Goal: Check status: Check status

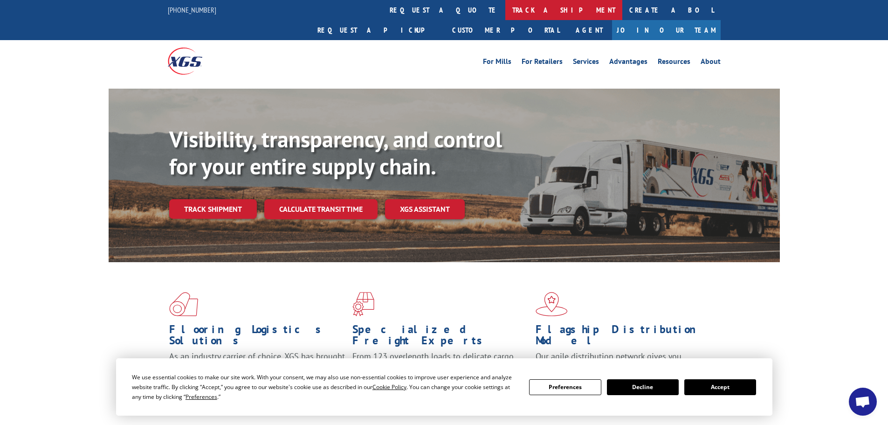
click at [505, 8] on link "track a shipment" at bounding box center [563, 10] width 117 height 20
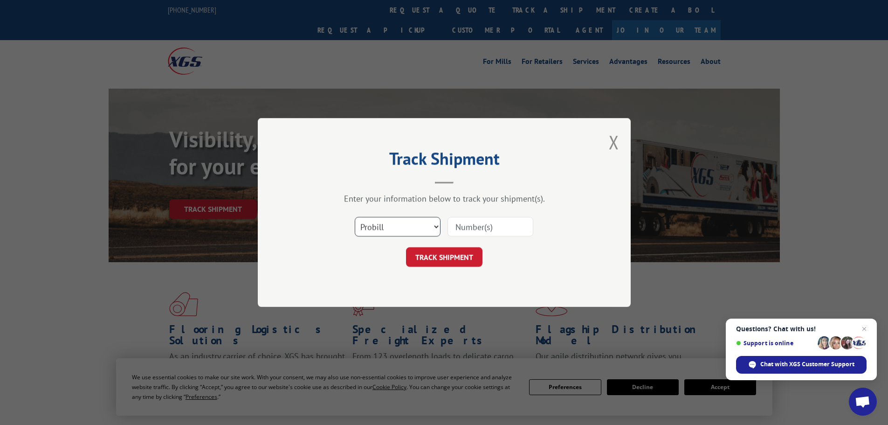
click at [386, 222] on select "Select category... Probill BOL PO" at bounding box center [398, 227] width 86 height 20
select select "bol"
click at [355, 217] on select "Select category... Probill BOL PO" at bounding box center [398, 227] width 86 height 20
click at [474, 226] on input at bounding box center [491, 227] width 86 height 20
paste input "6015350"
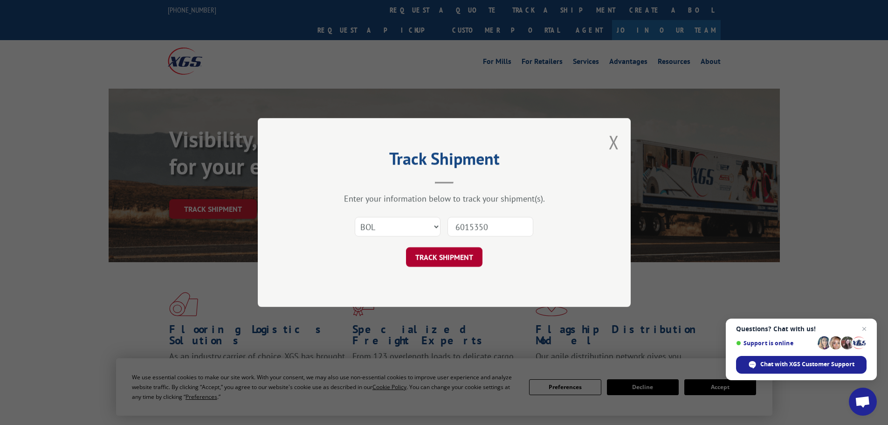
type input "6015350"
click at [439, 256] on button "TRACK SHIPMENT" at bounding box center [444, 257] width 76 height 20
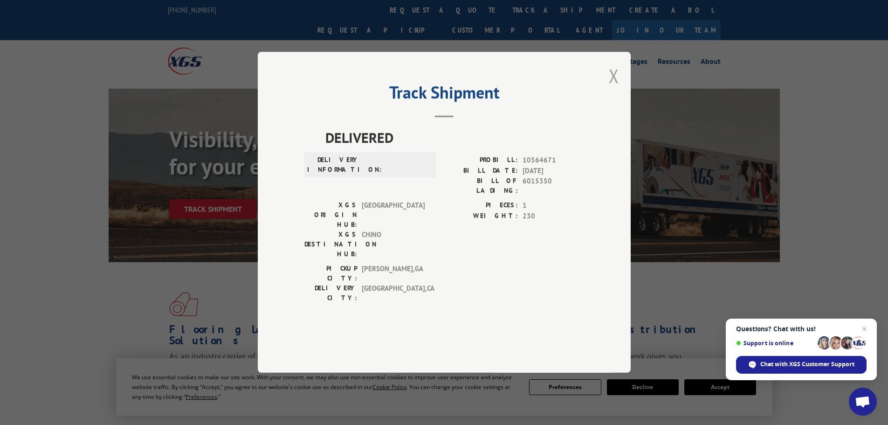
click at [615, 88] on button "Close modal" at bounding box center [614, 75] width 10 height 25
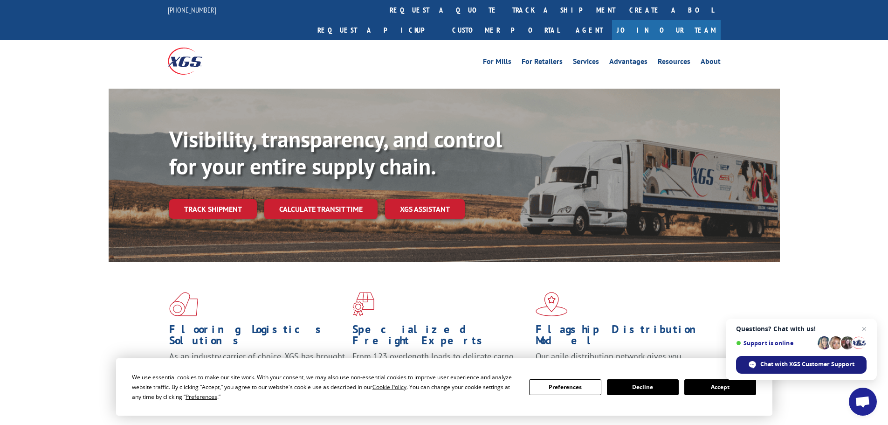
click at [823, 361] on span "Chat with XGS Customer Support" at bounding box center [807, 364] width 94 height 8
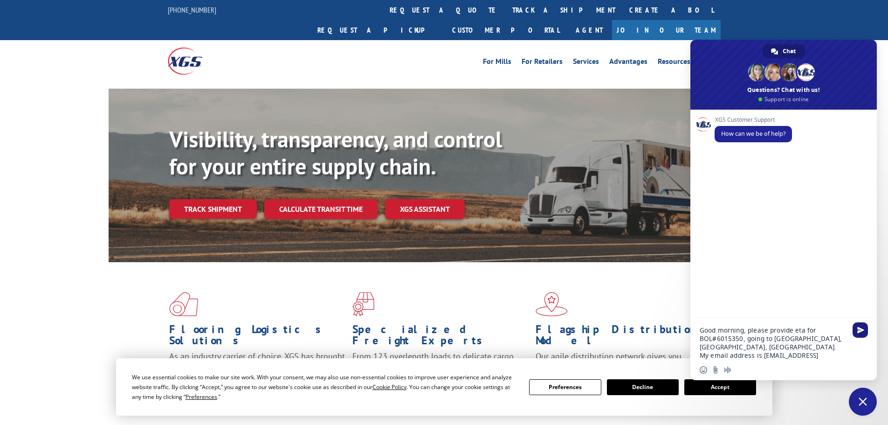
type textarea "Good morning, please provide eta for BOL#6015350, going to [GEOGRAPHIC_DATA], […"
click at [861, 329] on span "Send" at bounding box center [860, 329] width 7 height 7
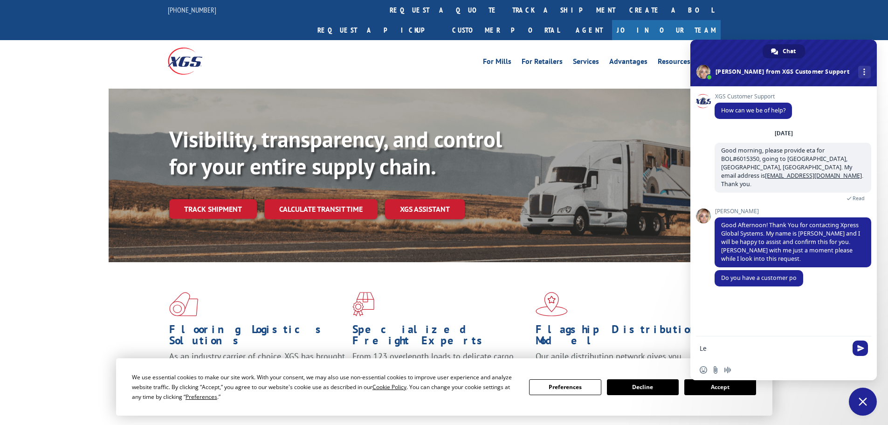
type textarea "L"
type textarea "Give me a second."
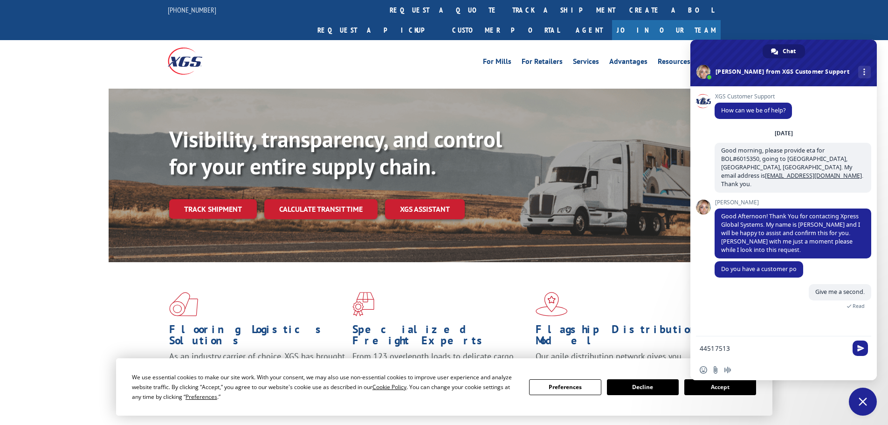
type textarea "44517513"
click at [862, 346] on span "Send" at bounding box center [860, 347] width 7 height 7
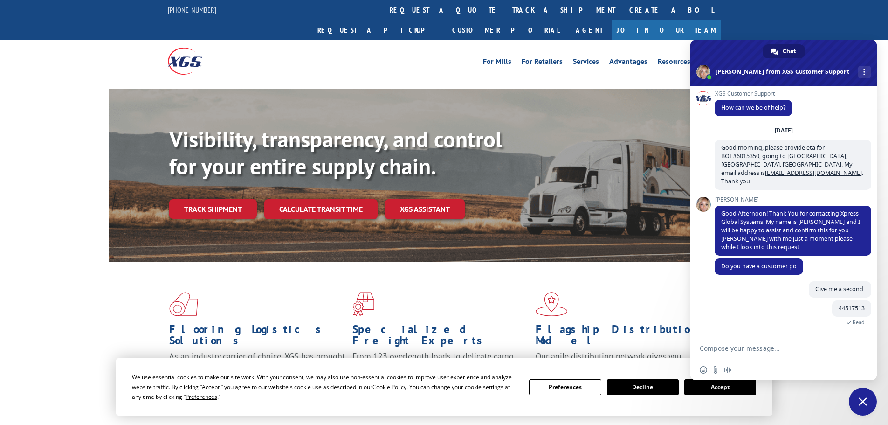
scroll to position [27, 0]
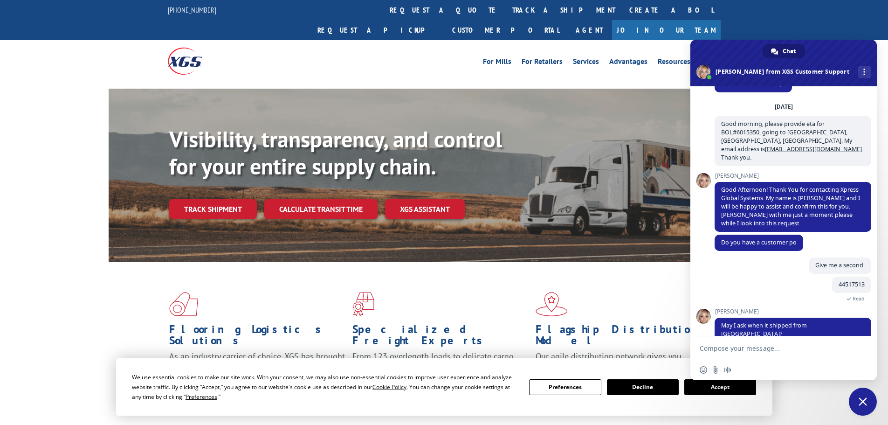
click at [716, 343] on form at bounding box center [773, 348] width 147 height 25
click at [702, 350] on textarea "Compose your message..." at bounding box center [773, 348] width 147 height 8
type textarea "[DATE]"
click at [862, 344] on span "Send" at bounding box center [860, 347] width 7 height 7
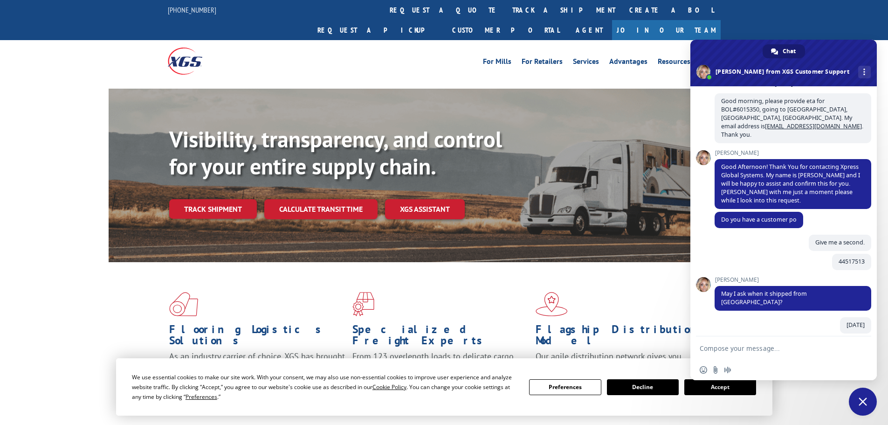
scroll to position [68, 0]
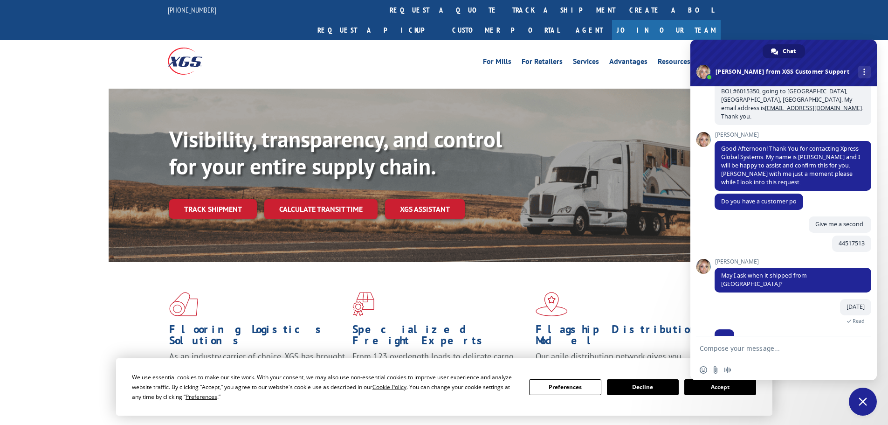
click at [715, 349] on textarea "Compose your message..." at bounding box center [773, 348] width 147 height 8
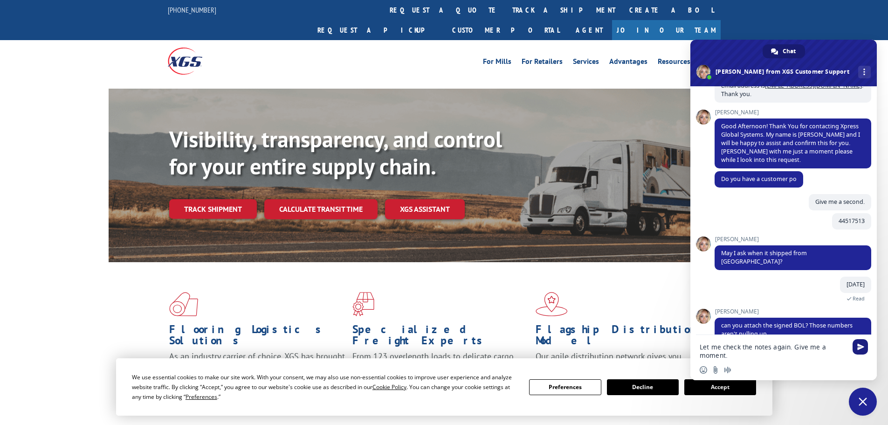
type textarea "Let me check the notes again. Give me a moment."
click at [858, 345] on span "Send" at bounding box center [860, 346] width 7 height 7
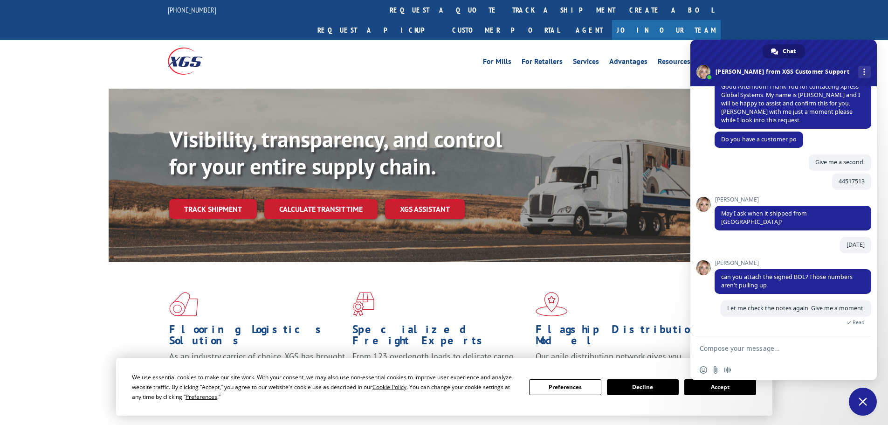
scroll to position [121, 0]
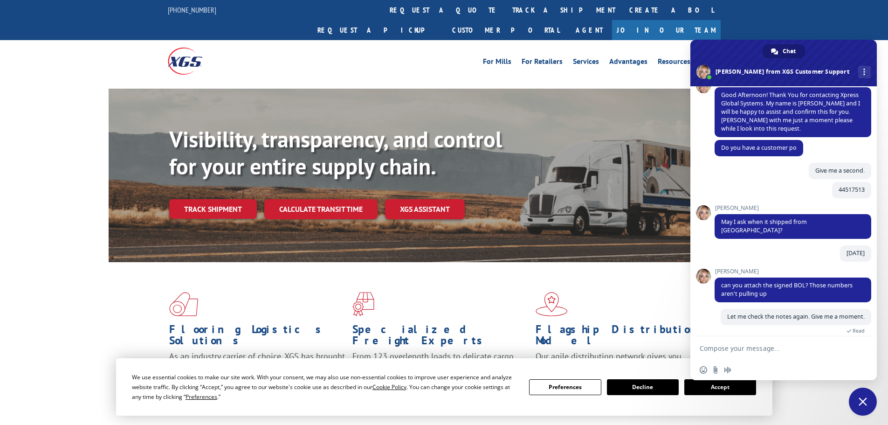
click at [710, 347] on textarea "Compose your message..." at bounding box center [773, 348] width 147 height 8
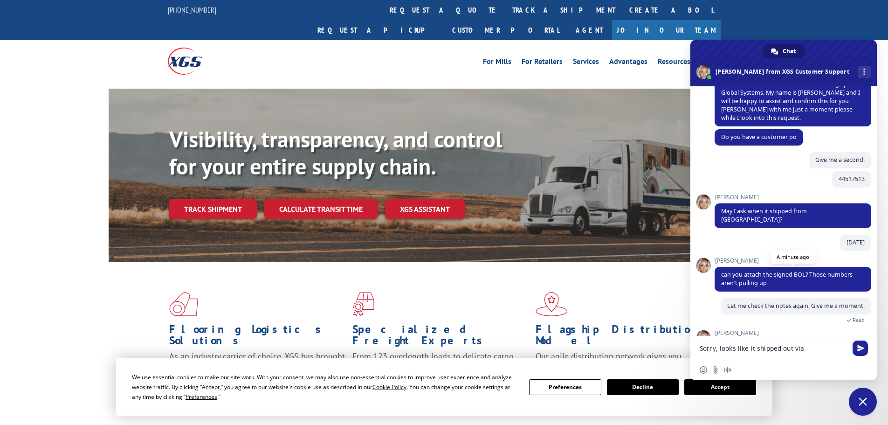
scroll to position [153, 0]
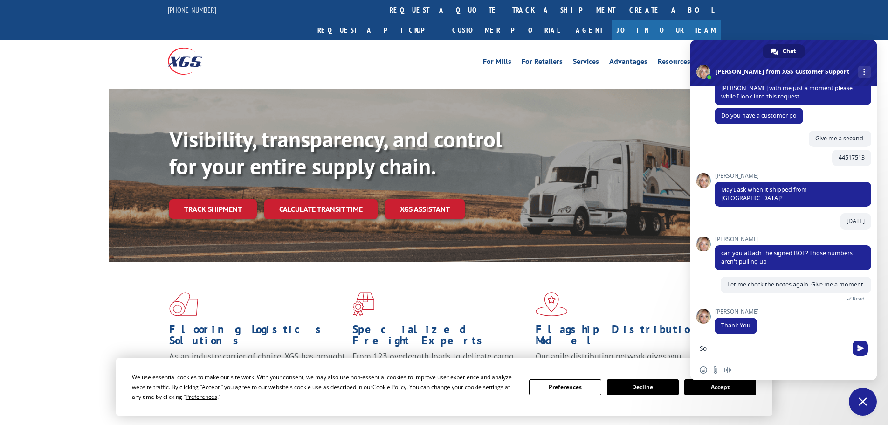
type textarea "S"
click at [780, 347] on textarea "Apologies, it's a small sixw. 9.67" at bounding box center [773, 348] width 147 height 8
drag, startPoint x: 796, startPoint y: 347, endPoint x: 796, endPoint y: 352, distance: 5.1
click at [796, 348] on textarea "Apologies, it's a small size. 9.67" at bounding box center [773, 348] width 147 height 8
type textarea "Apologies, it's a small size. 9.67 syds. I read the notes again, looks like it …"
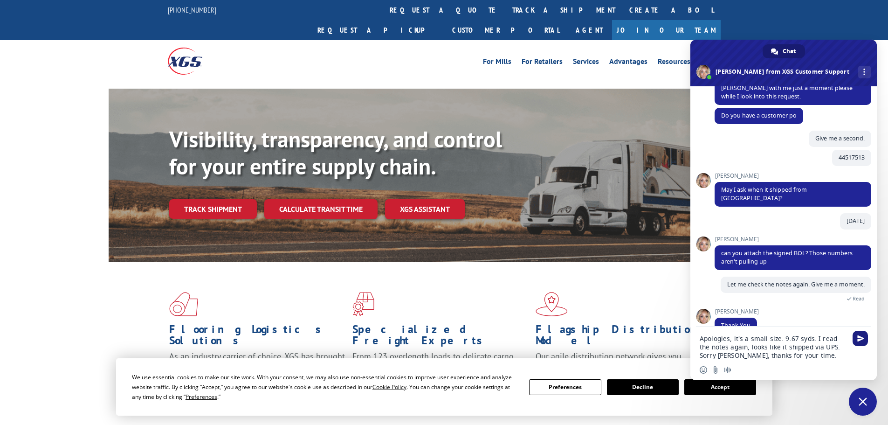
click at [860, 337] on span "Send" at bounding box center [860, 338] width 7 height 7
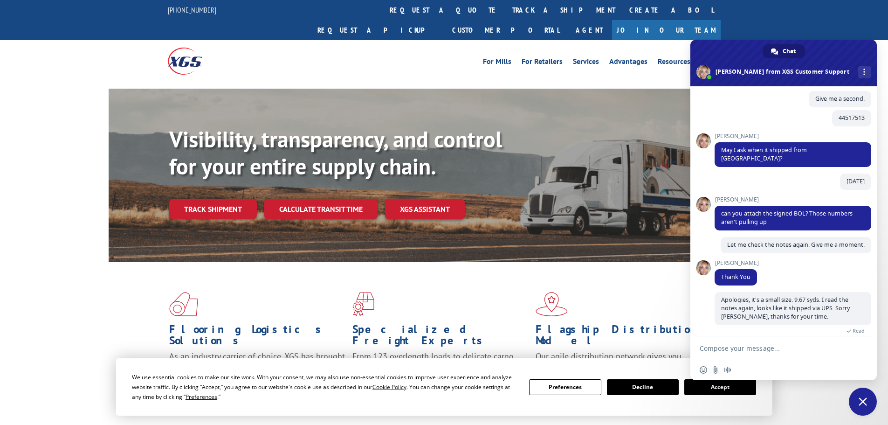
scroll to position [204, 0]
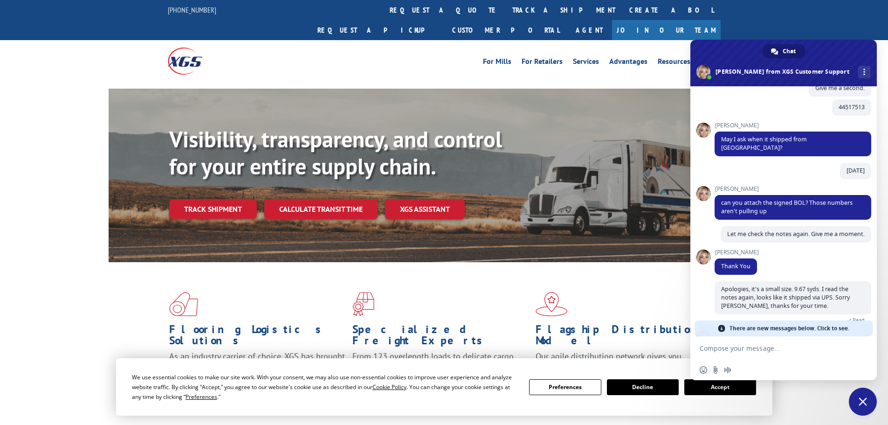
click at [862, 401] on span "Close chat" at bounding box center [863, 401] width 8 height 8
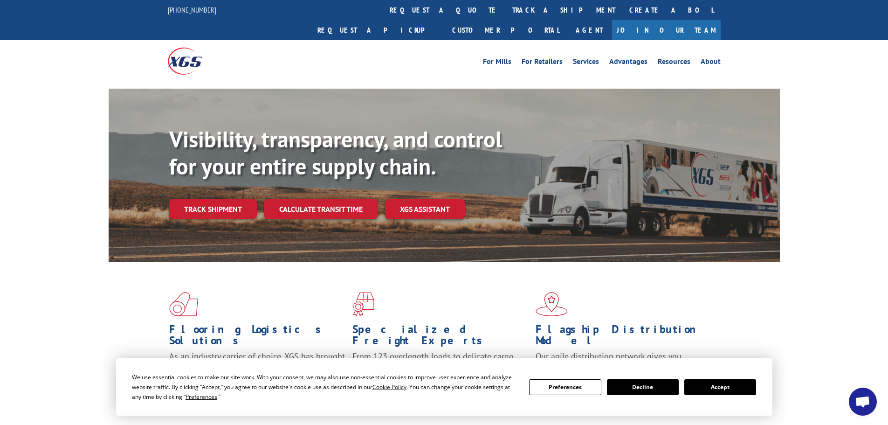
click at [862, 401] on span "Open chat" at bounding box center [862, 402] width 15 height 13
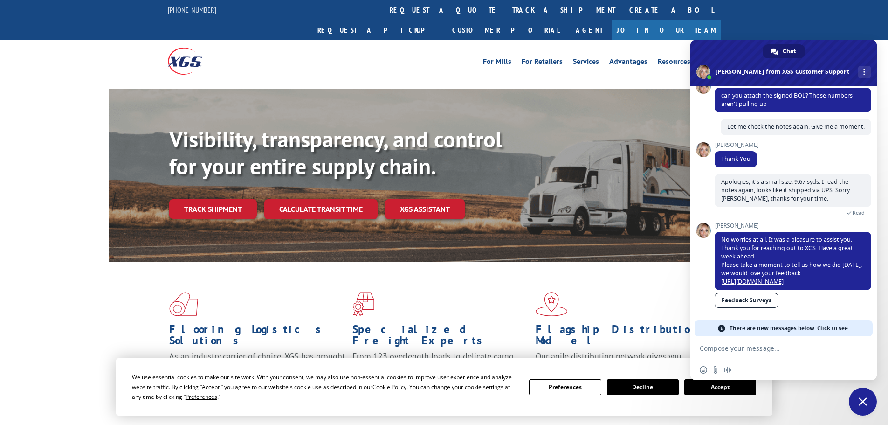
scroll to position [47, 0]
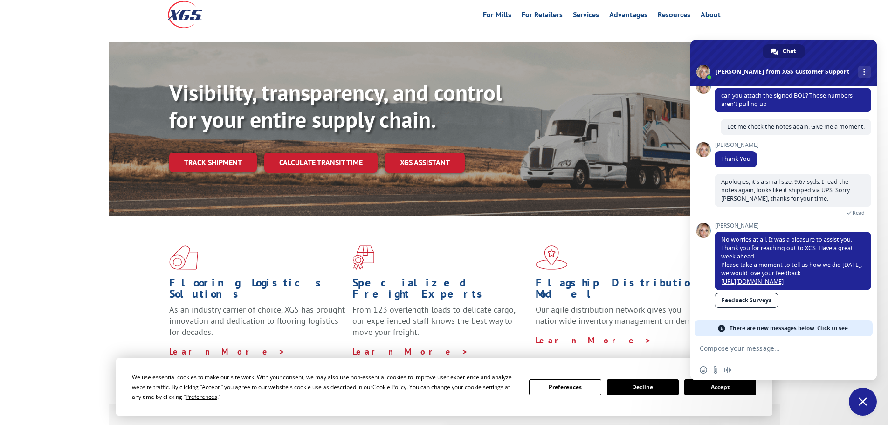
click at [751, 297] on link "Feedback Surveys" at bounding box center [747, 300] width 64 height 15
